Goal: Task Accomplishment & Management: Manage account settings

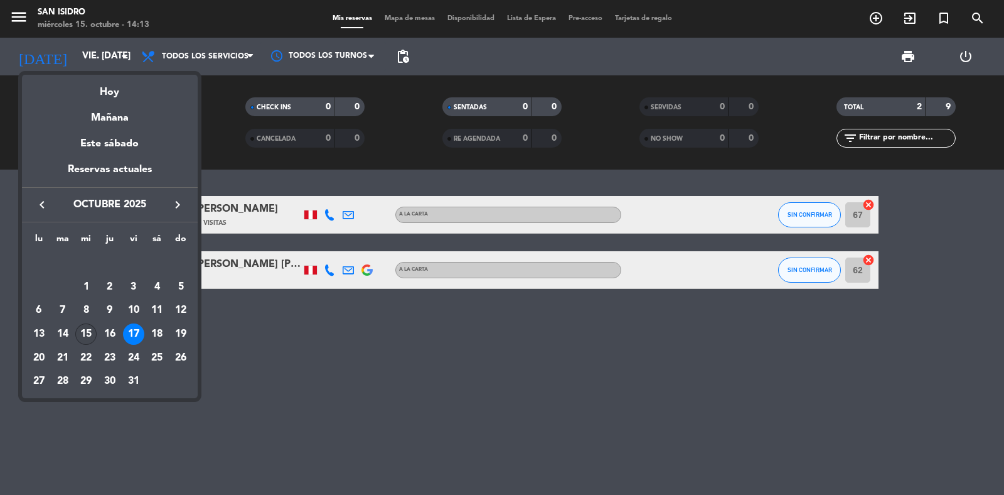
click at [90, 331] on div "15" at bounding box center [85, 333] width 21 height 21
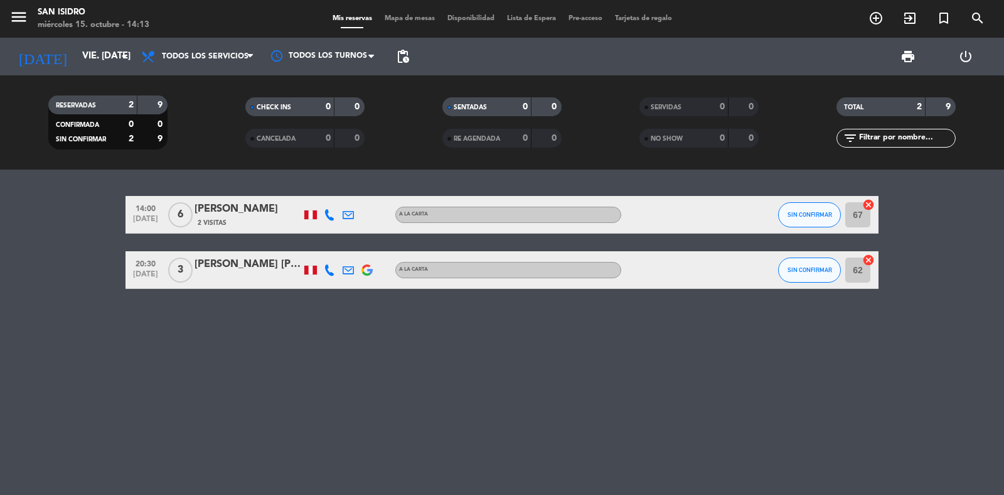
type input "mié. [DATE]"
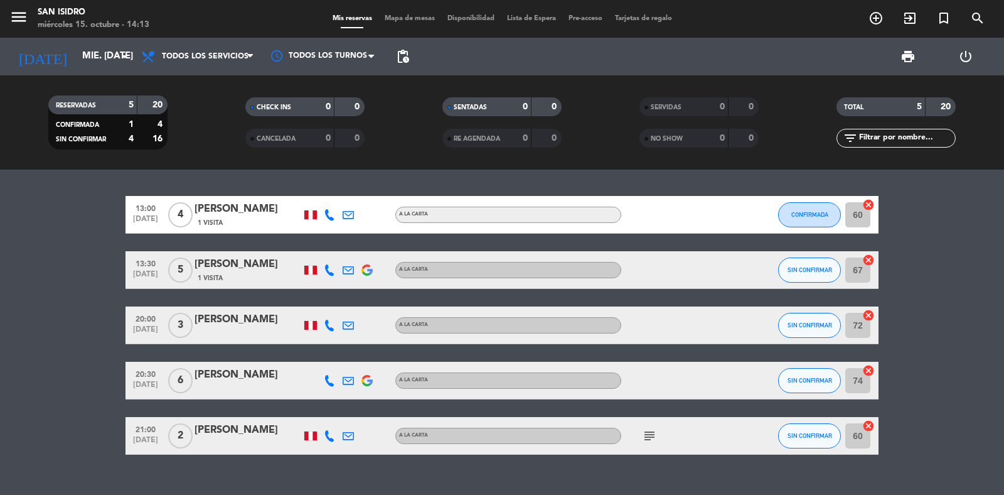
click at [321, 435] on div at bounding box center [329, 435] width 19 height 37
click at [326, 433] on icon at bounding box center [329, 435] width 11 height 11
copy div "981119455"
drag, startPoint x: 313, startPoint y: 403, endPoint x: 361, endPoint y: 403, distance: 48.3
click at [361, 403] on div "[PHONE_NUMBER]" at bounding box center [339, 400] width 82 height 13
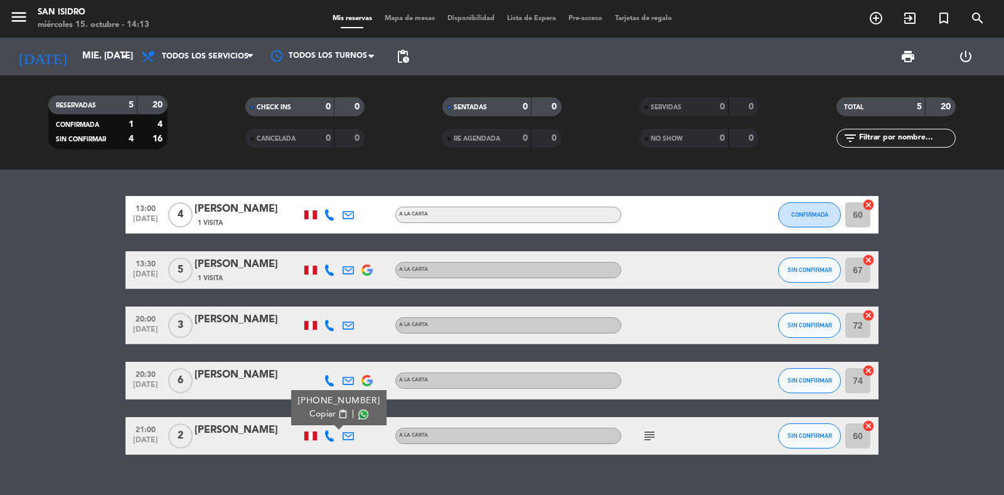
click at [358, 434] on div at bounding box center [367, 435] width 19 height 37
click at [352, 433] on icon at bounding box center [348, 435] width 11 height 11
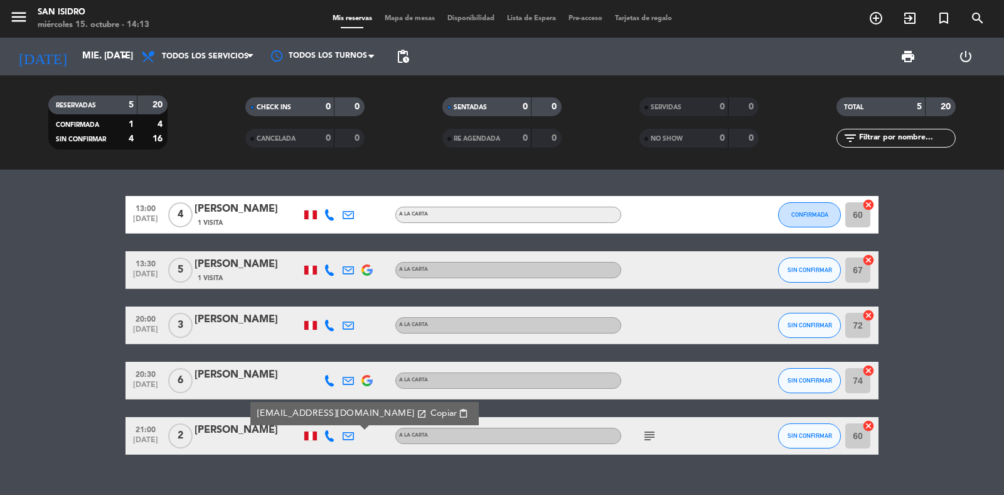
click at [431, 408] on span "Copiar" at bounding box center [444, 413] width 26 height 13
